Goal: Task Accomplishment & Management: Use online tool/utility

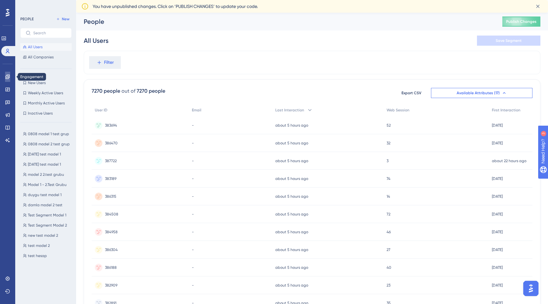
click at [9, 75] on icon at bounding box center [7, 76] width 5 height 5
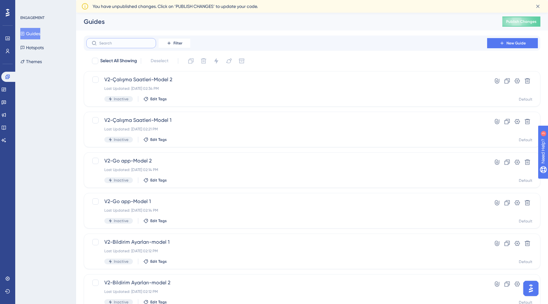
click at [111, 45] on input "text" at bounding box center [124, 43] width 51 height 4
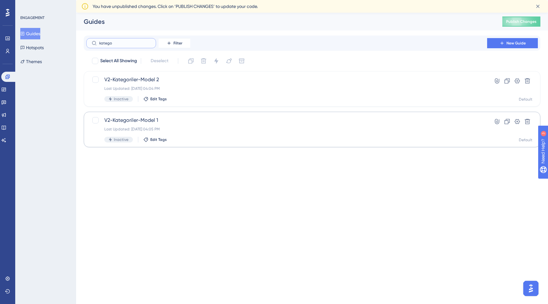
type input "katego"
click at [196, 128] on div "Last Updated: [DATE] 04:05 PM" at bounding box center [286, 128] width 364 height 5
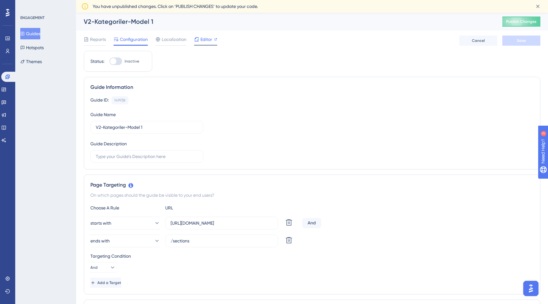
click at [206, 40] on span "Editor" at bounding box center [206, 39] width 12 height 8
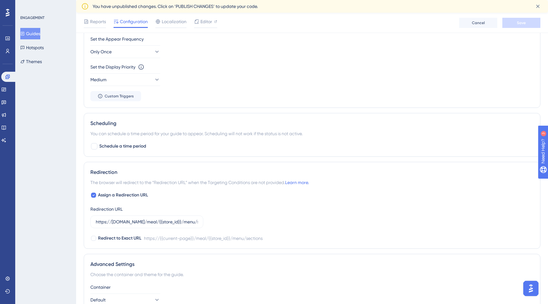
scroll to position [366, 0]
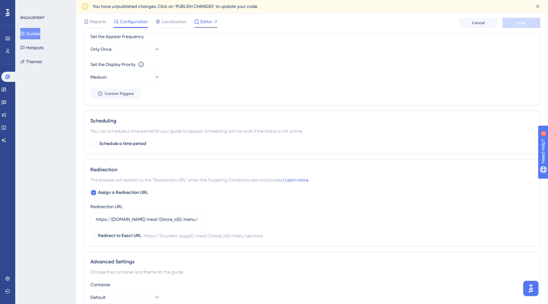
click at [202, 23] on span "Editor" at bounding box center [206, 22] width 12 height 8
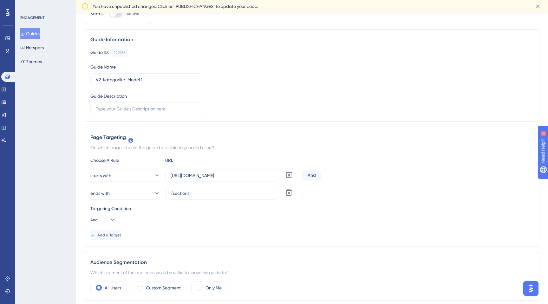
scroll to position [0, 0]
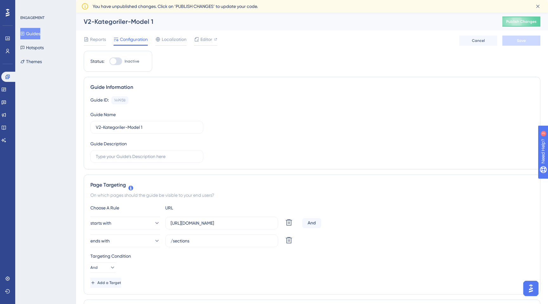
click at [106, 37] on div "Reports Configuration Localization Editor" at bounding box center [150, 40] width 133 height 10
click at [102, 38] on span "Reports" at bounding box center [98, 39] width 16 height 8
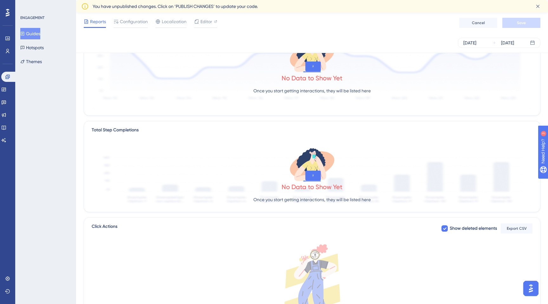
scroll to position [152, 0]
